Goal: Check status

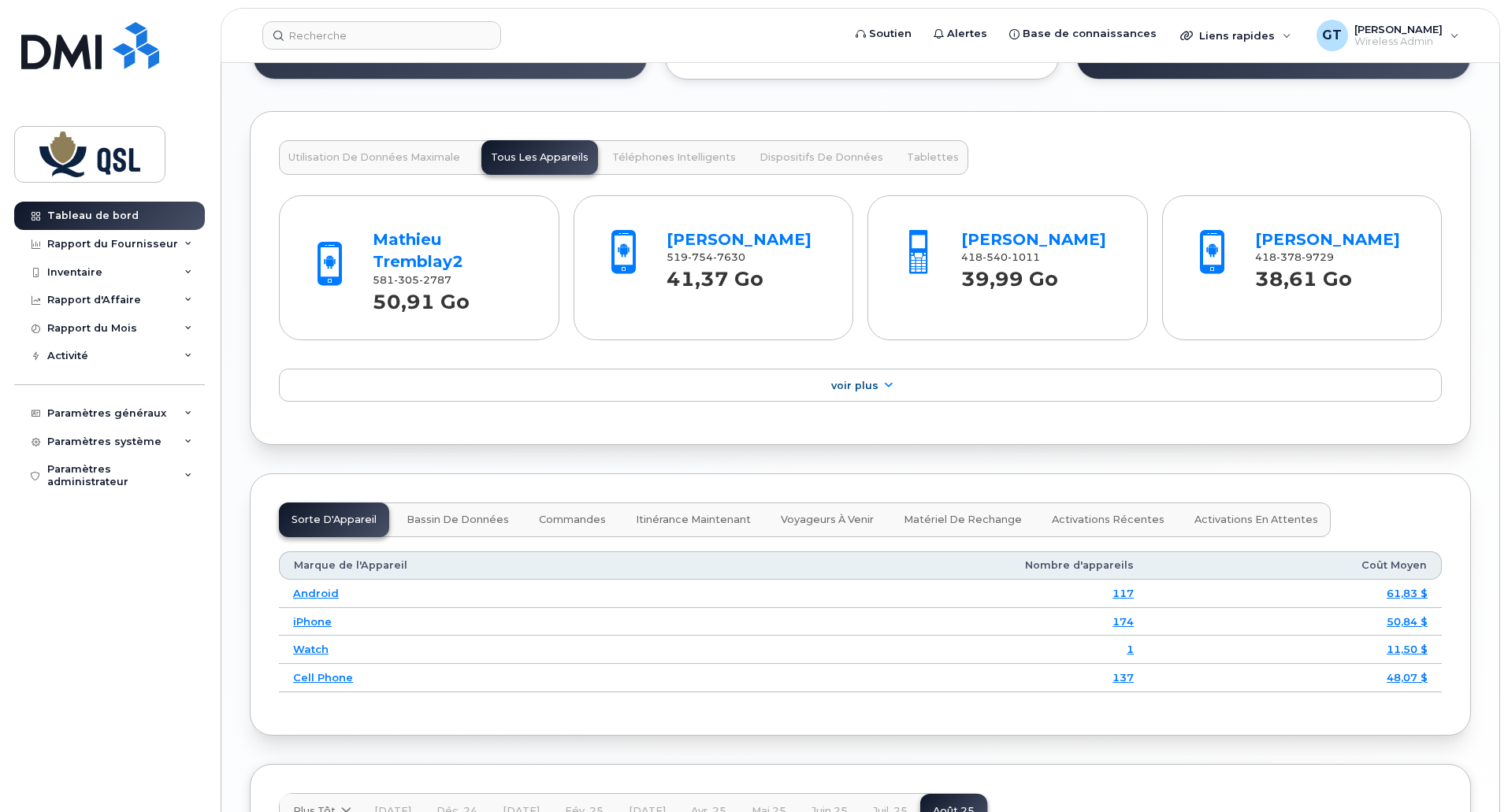
scroll to position [1576, 0]
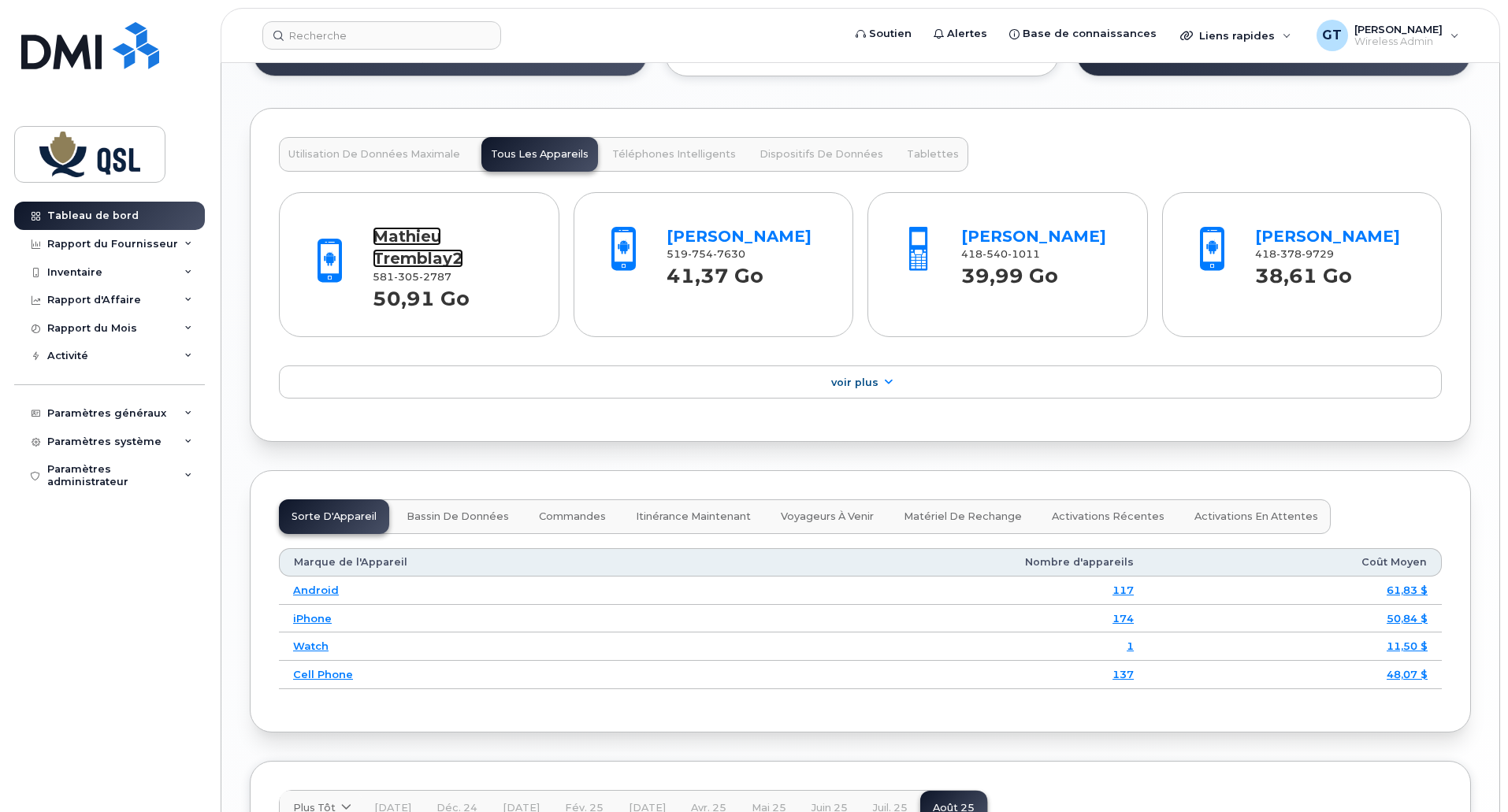
click at [404, 243] on link "Mathieu Tremblay2" at bounding box center [417, 247] width 91 height 41
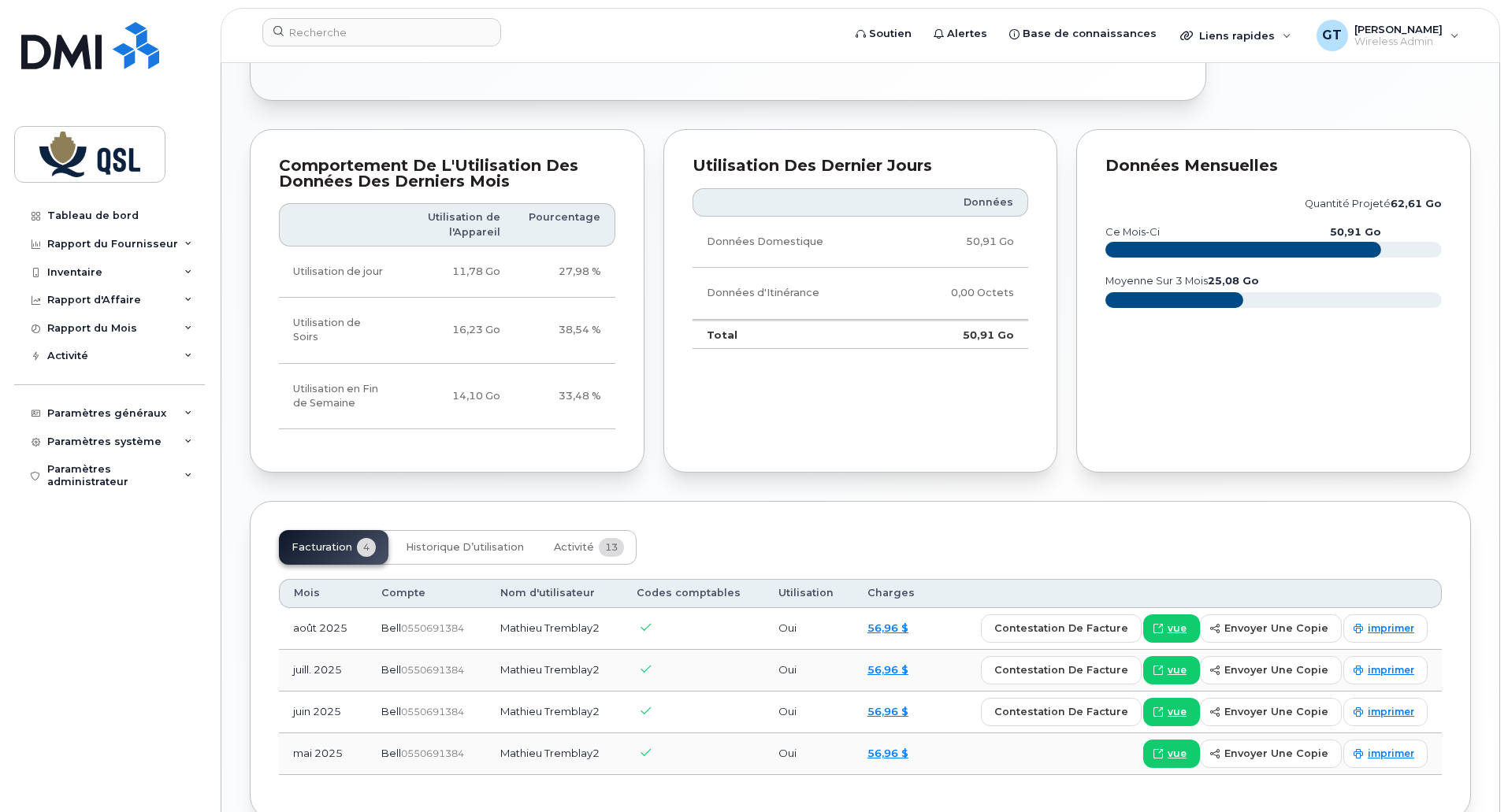
scroll to position [414, 0]
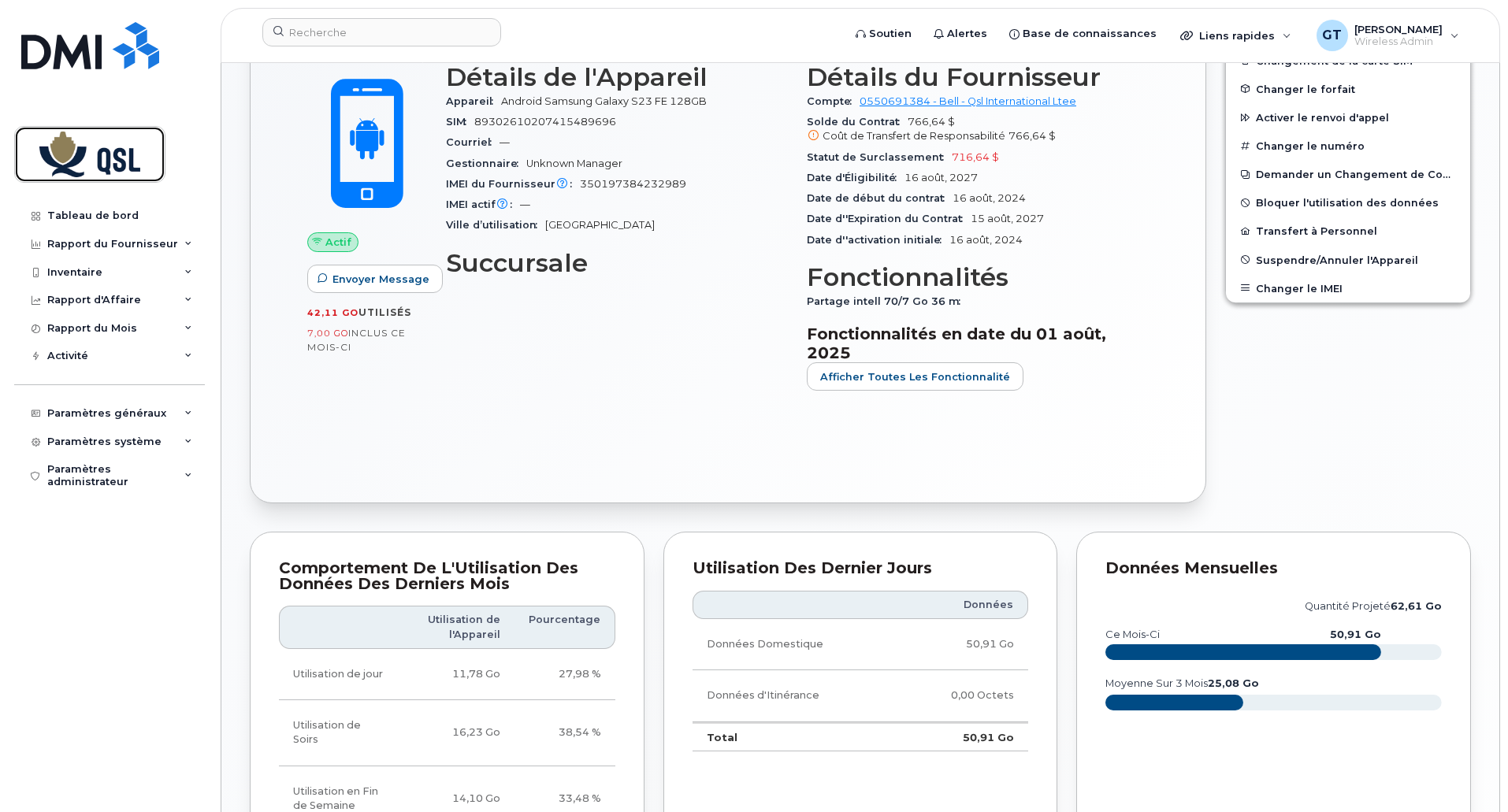
drag, startPoint x: 79, startPoint y: 170, endPoint x: 153, endPoint y: 163, distance: 74.3
click at [79, 170] on img at bounding box center [89, 154] width 121 height 46
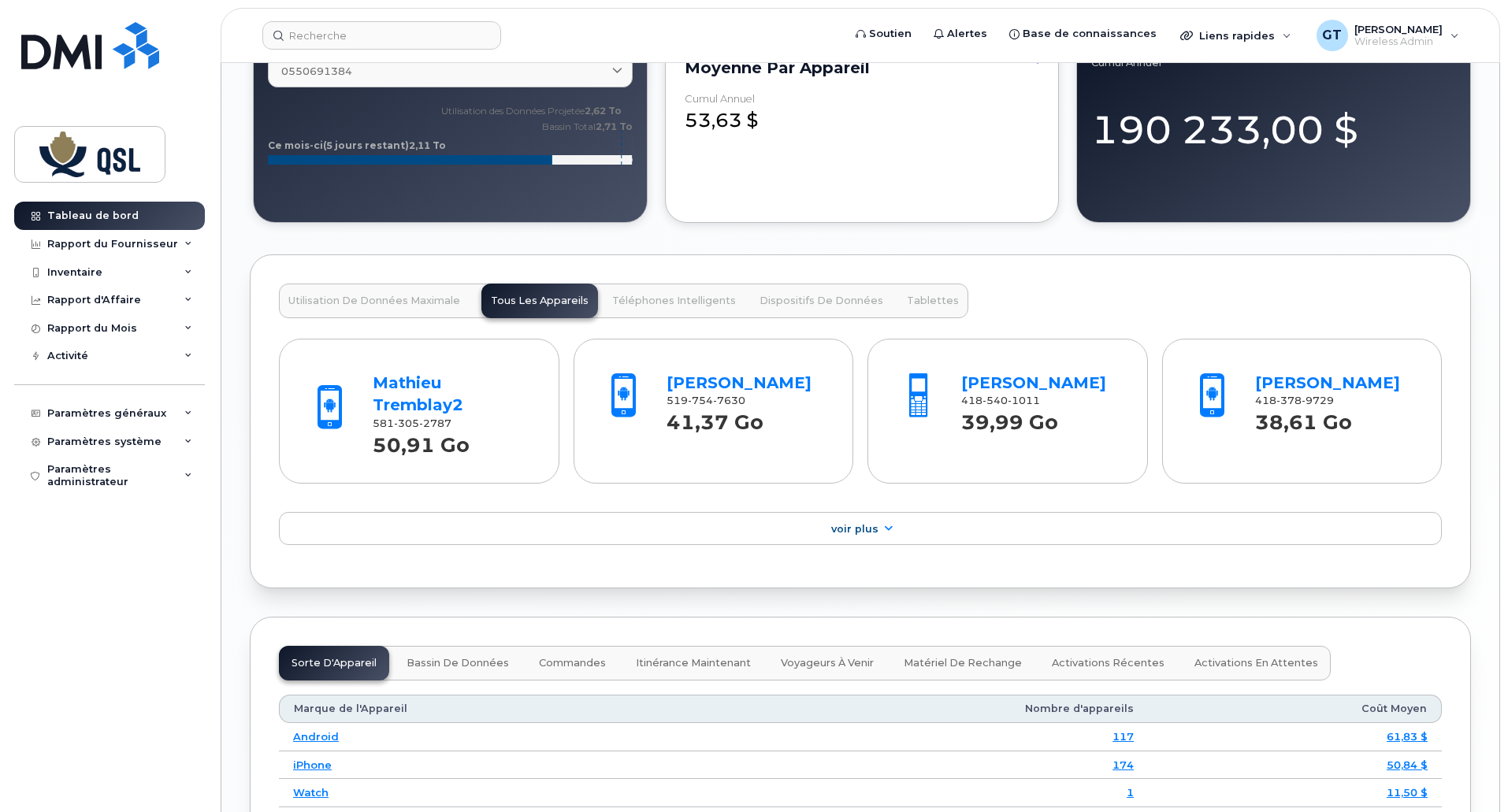
scroll to position [1615, 0]
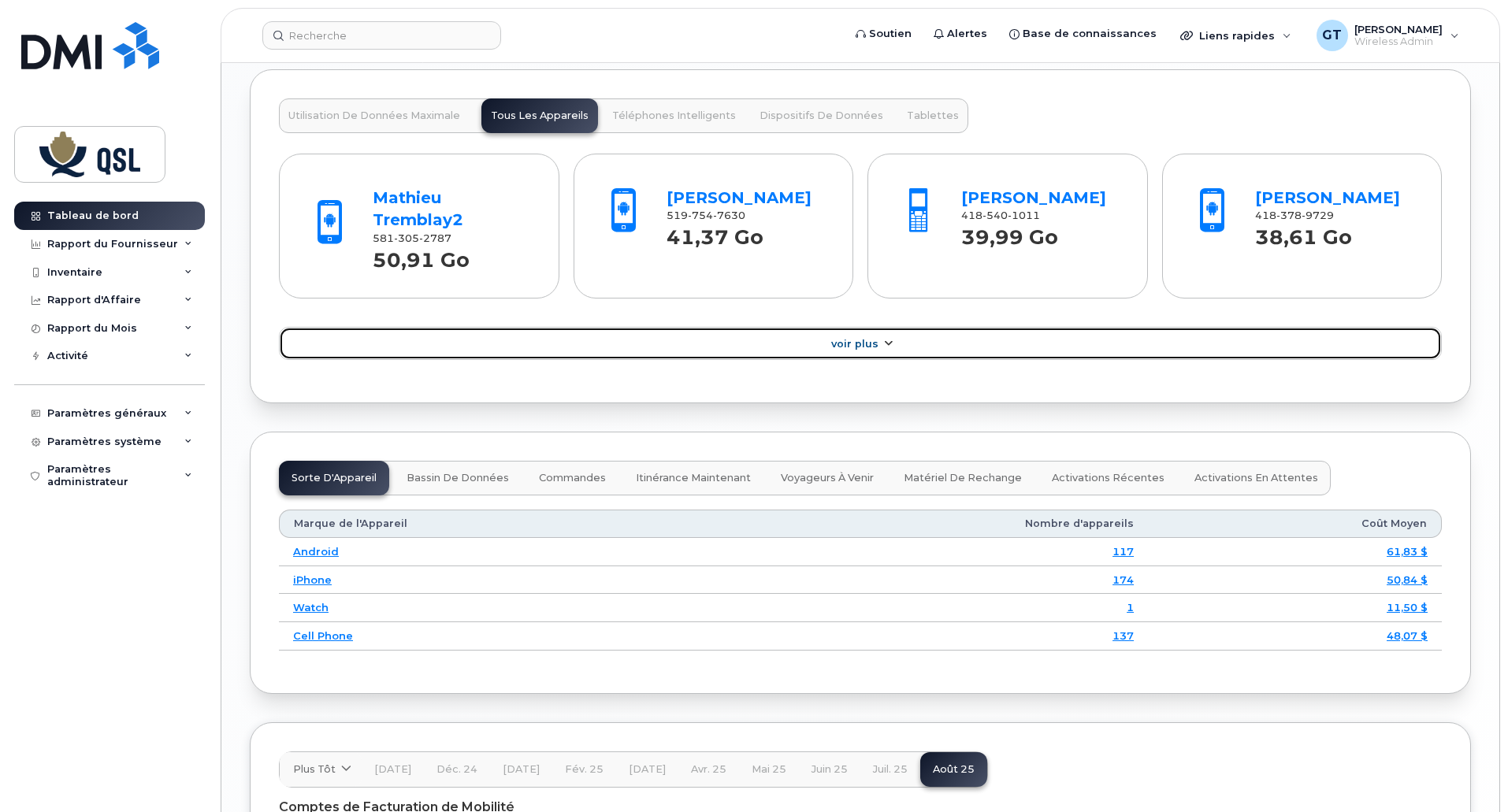
click at [861, 341] on span "Voir Plus" at bounding box center [855, 344] width 47 height 12
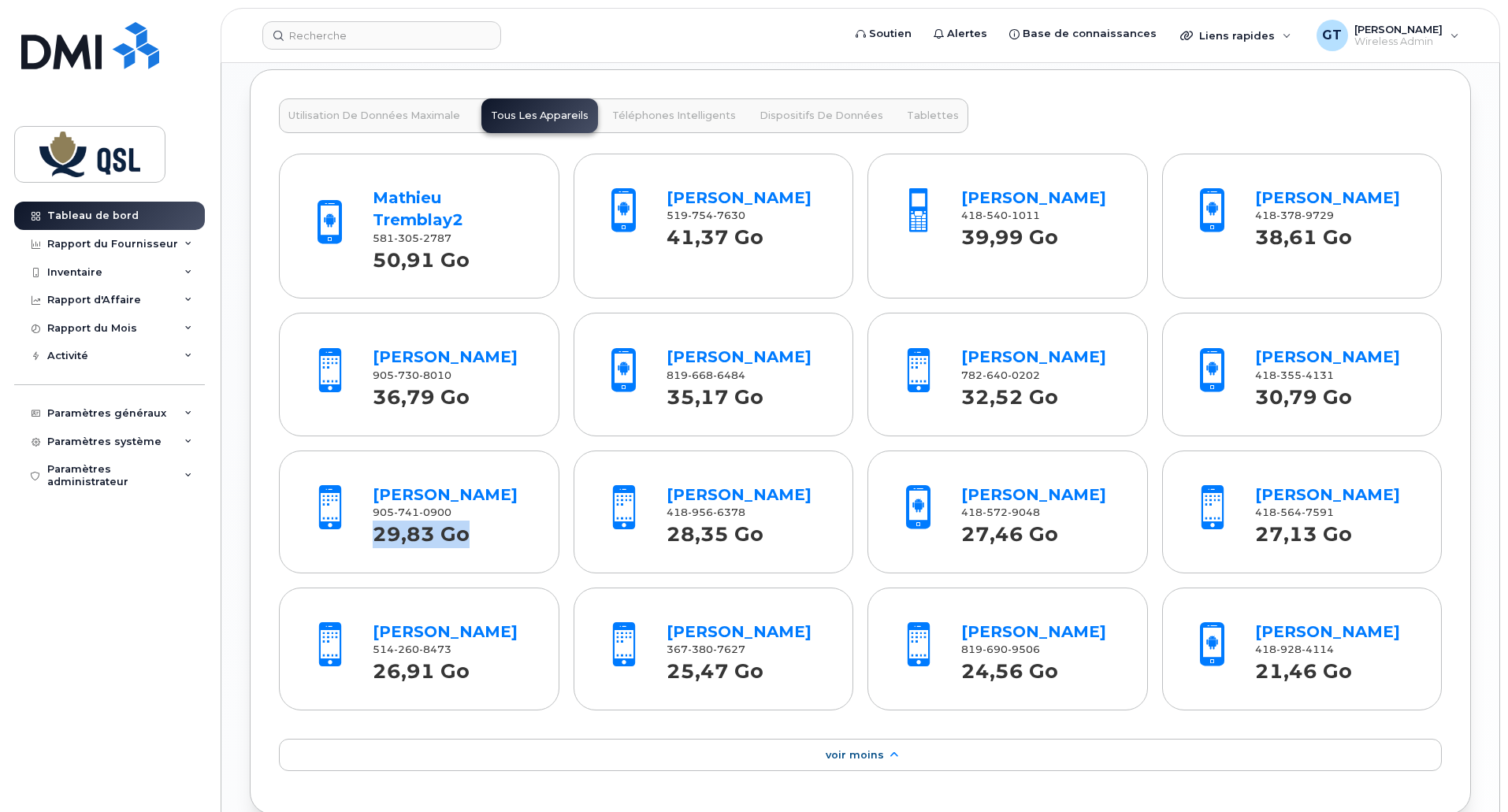
drag, startPoint x: 483, startPoint y: 585, endPoint x: 372, endPoint y: 570, distance: 112.0
click at [373, 549] on div "29,83 Go" at bounding box center [451, 534] width 158 height 29
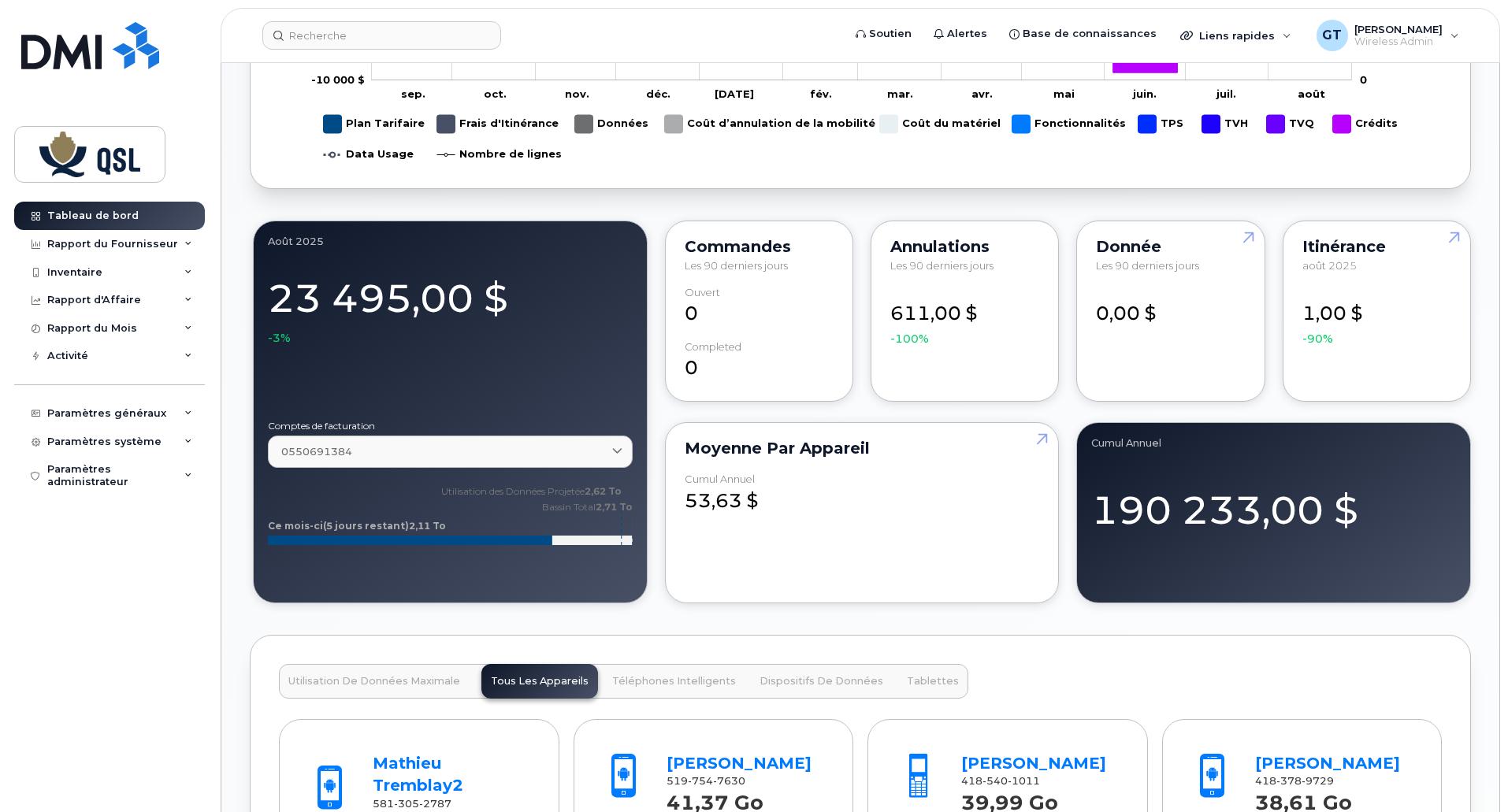
scroll to position [905, 0]
